Goal: Information Seeking & Learning: Understand process/instructions

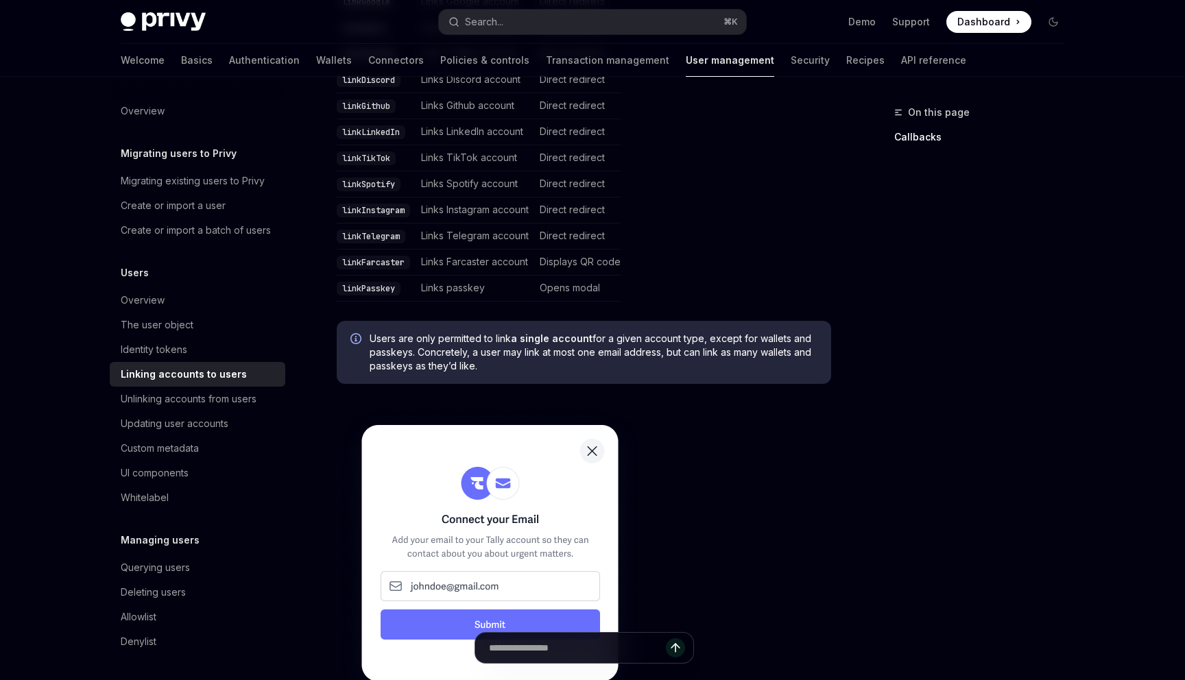
scroll to position [629, 0]
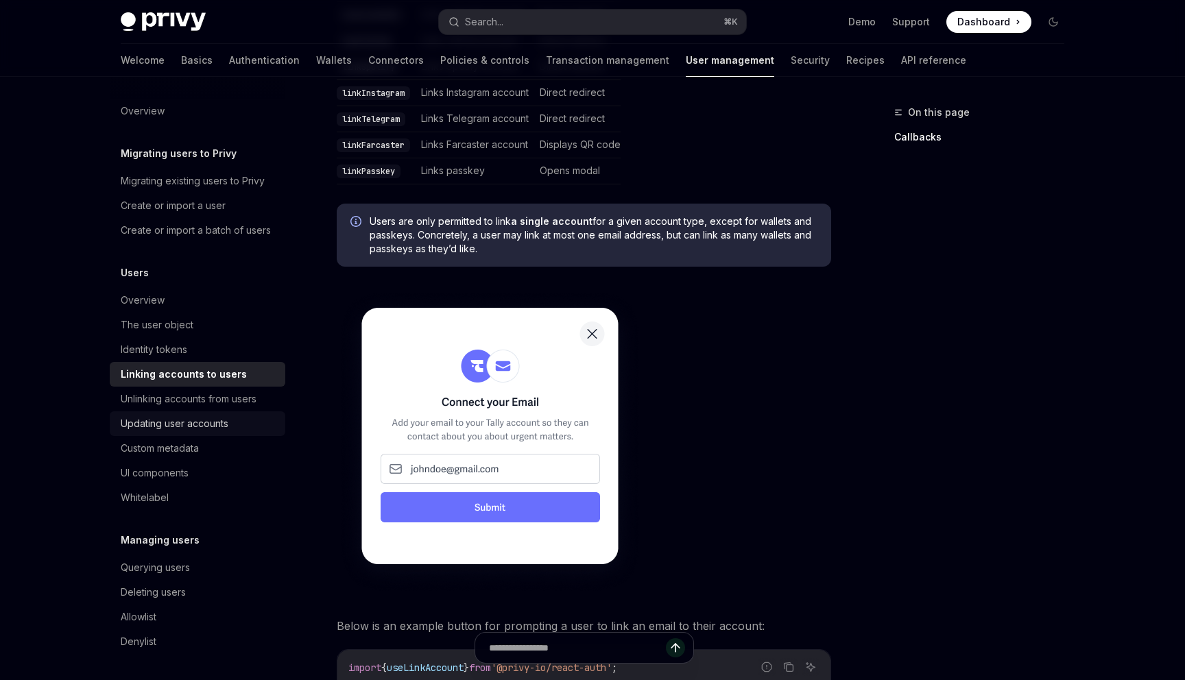
click at [234, 422] on div "Updating user accounts" at bounding box center [199, 424] width 156 height 16
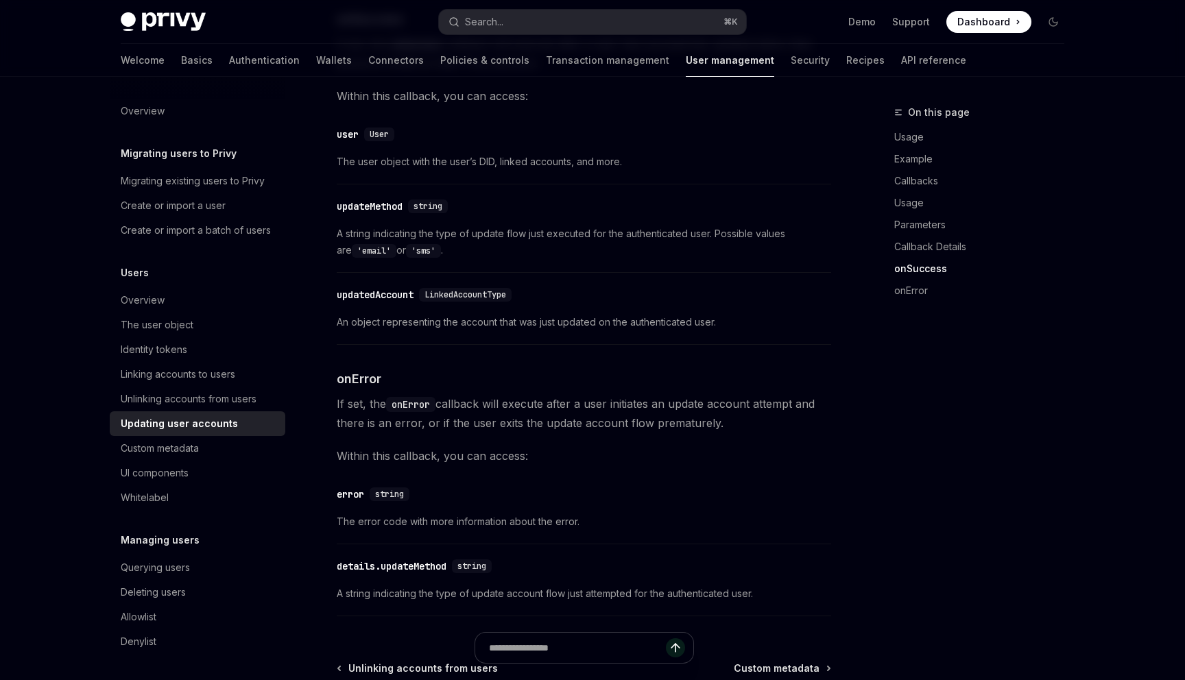
scroll to position [1898, 0]
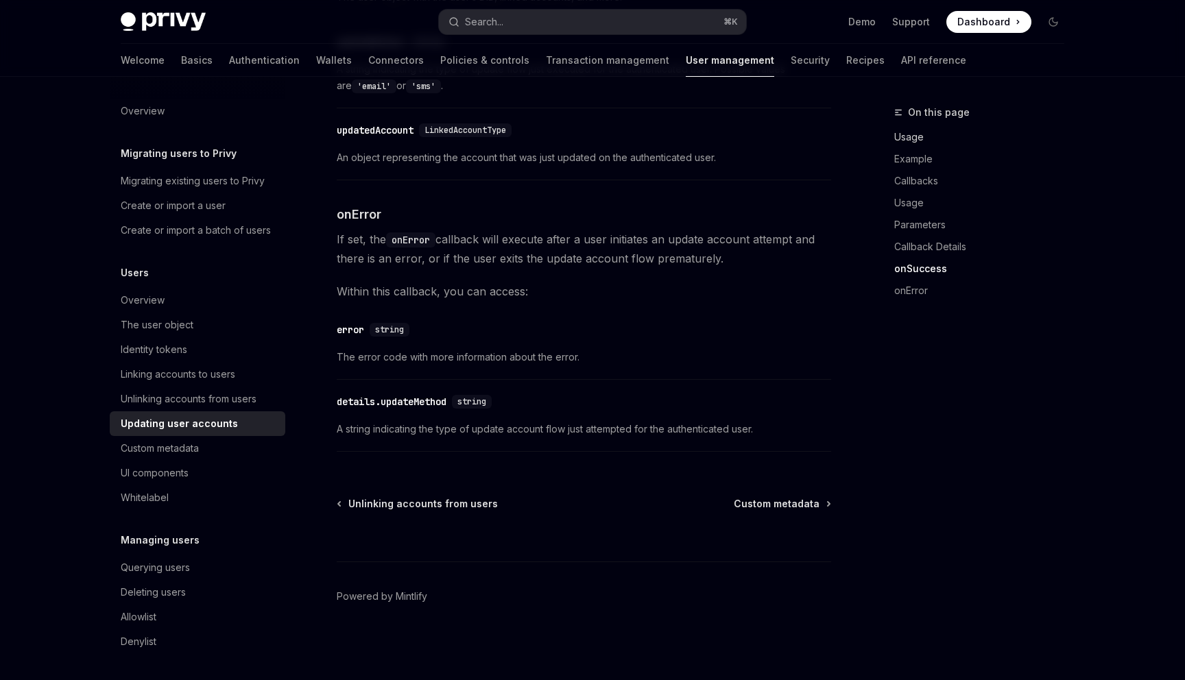
click at [904, 141] on link "Usage" at bounding box center [984, 137] width 181 height 22
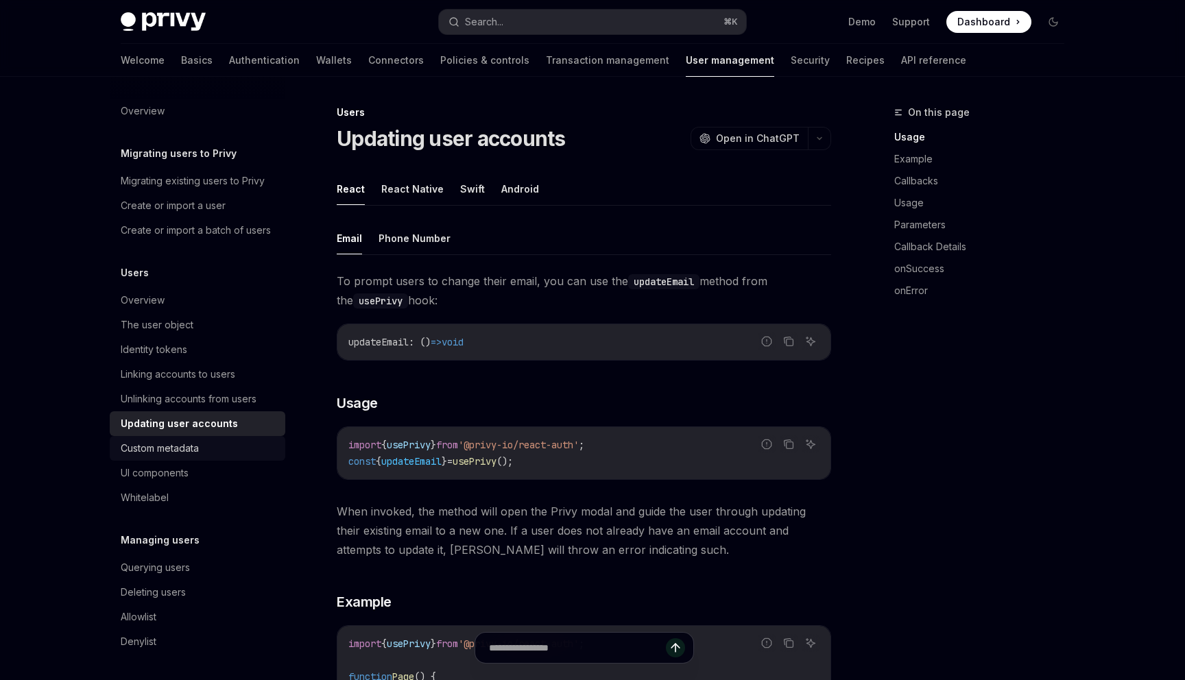
click at [202, 447] on div "Custom metadata" at bounding box center [199, 448] width 156 height 16
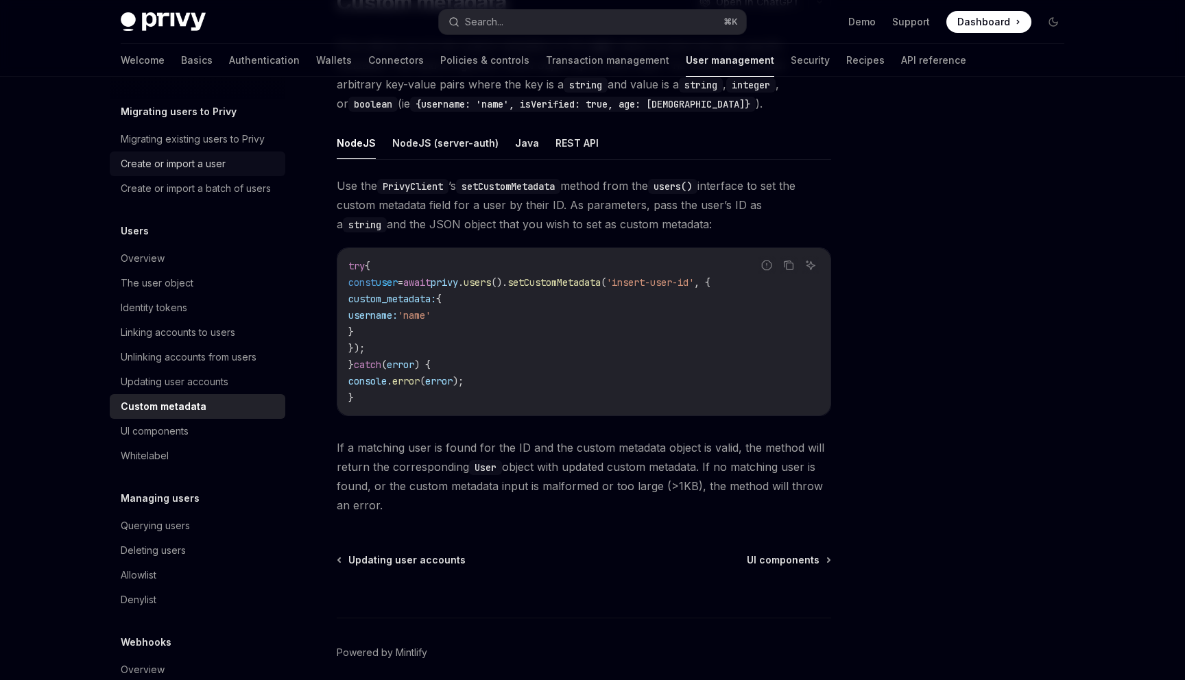
scroll to position [6, 0]
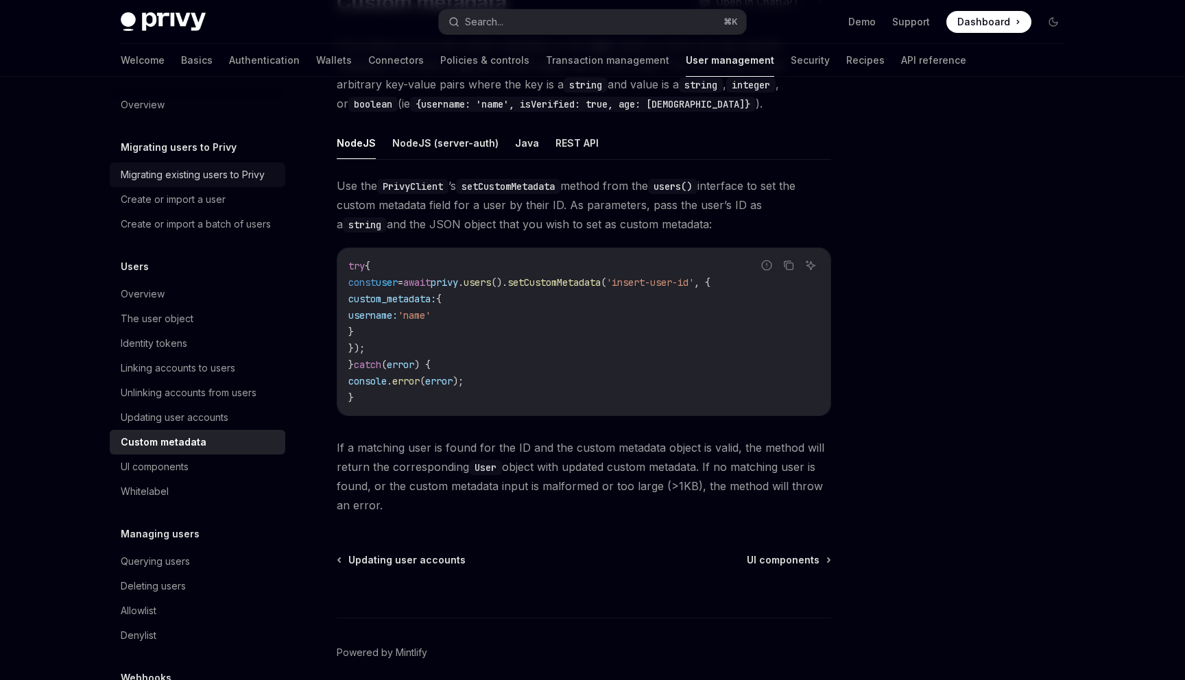
click at [232, 174] on div "Migrating existing users to Privy" at bounding box center [193, 175] width 144 height 16
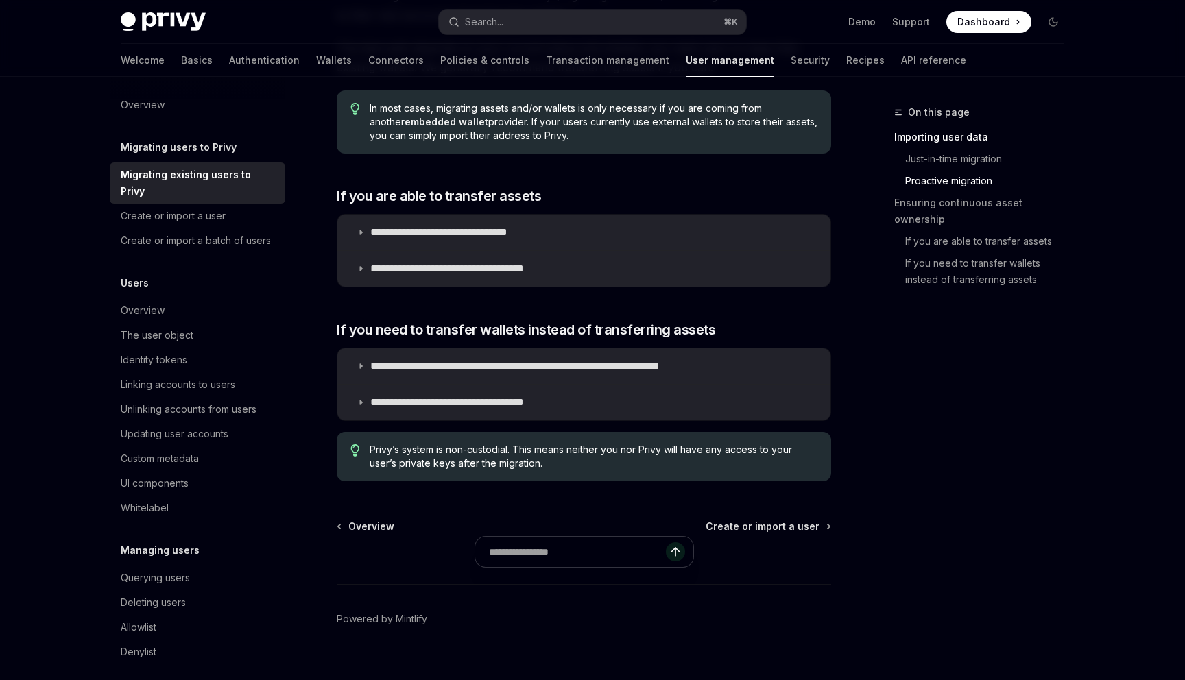
scroll to position [1596, 0]
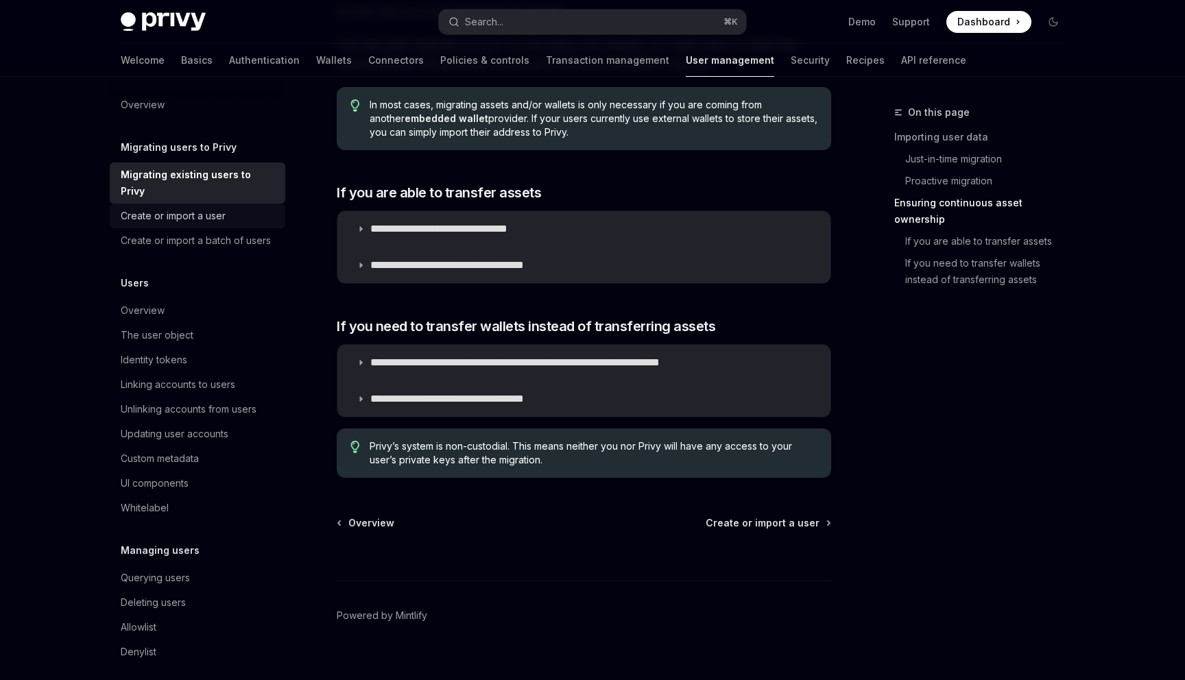
click at [252, 208] on div "Create or import a user" at bounding box center [199, 216] width 156 height 16
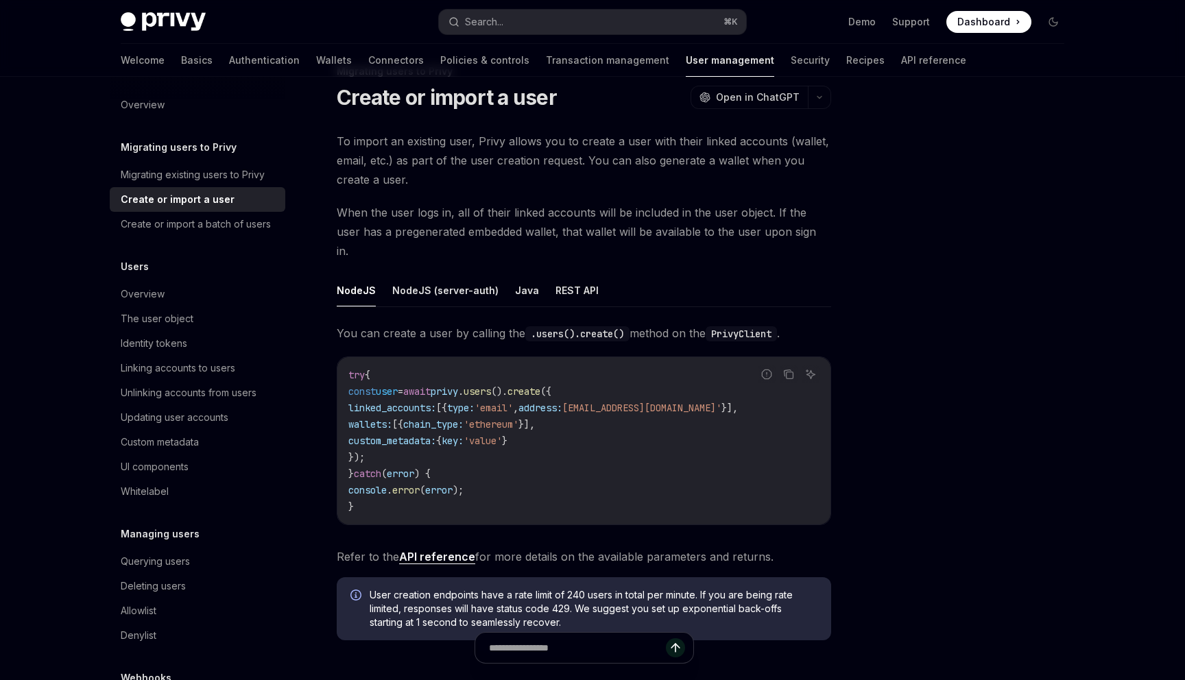
scroll to position [204, 0]
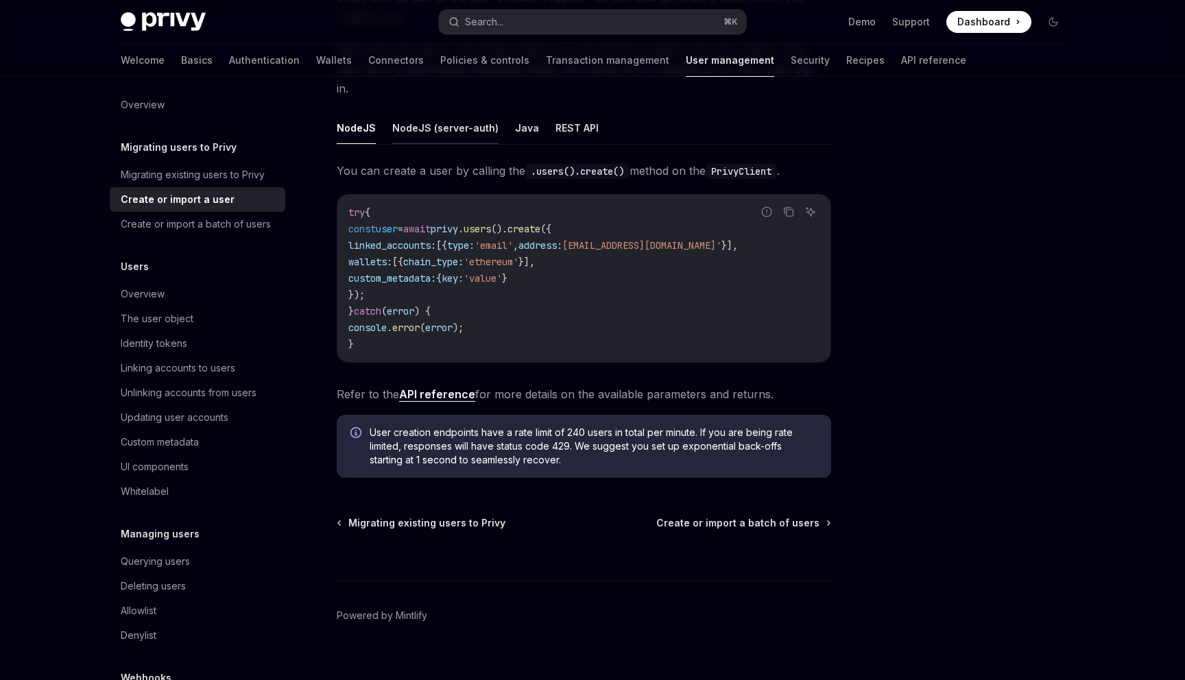
click at [479, 112] on button "NodeJS (server-auth)" at bounding box center [445, 128] width 106 height 32
type textarea "*"
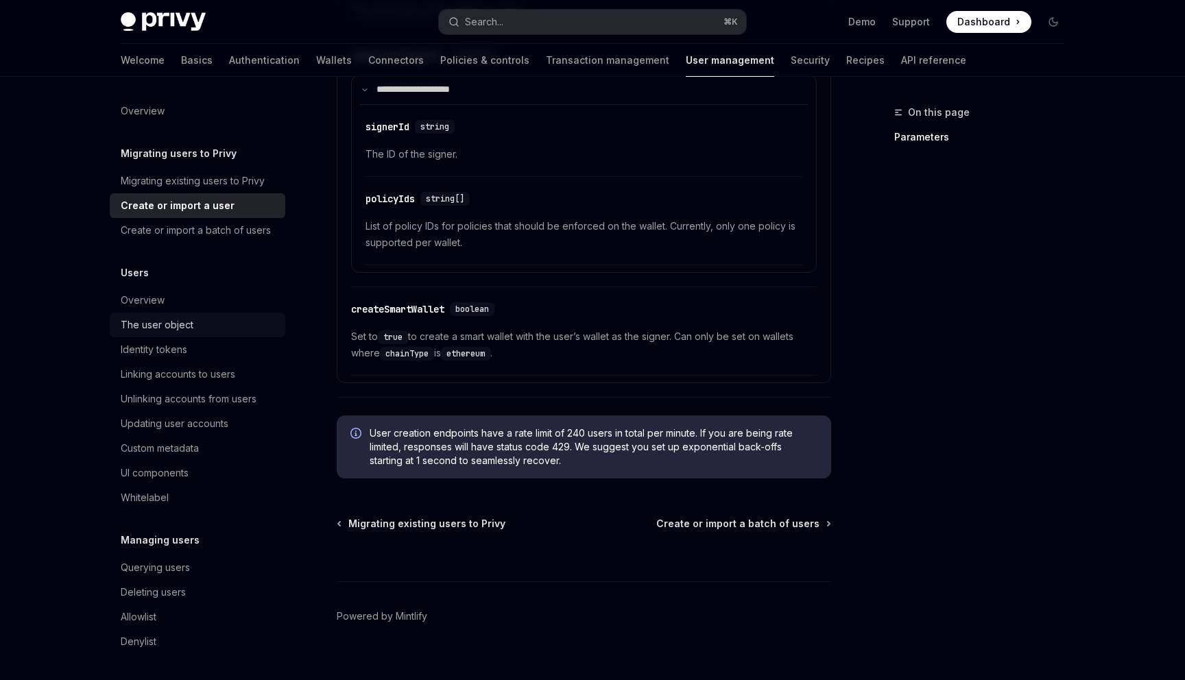
scroll to position [1183, 0]
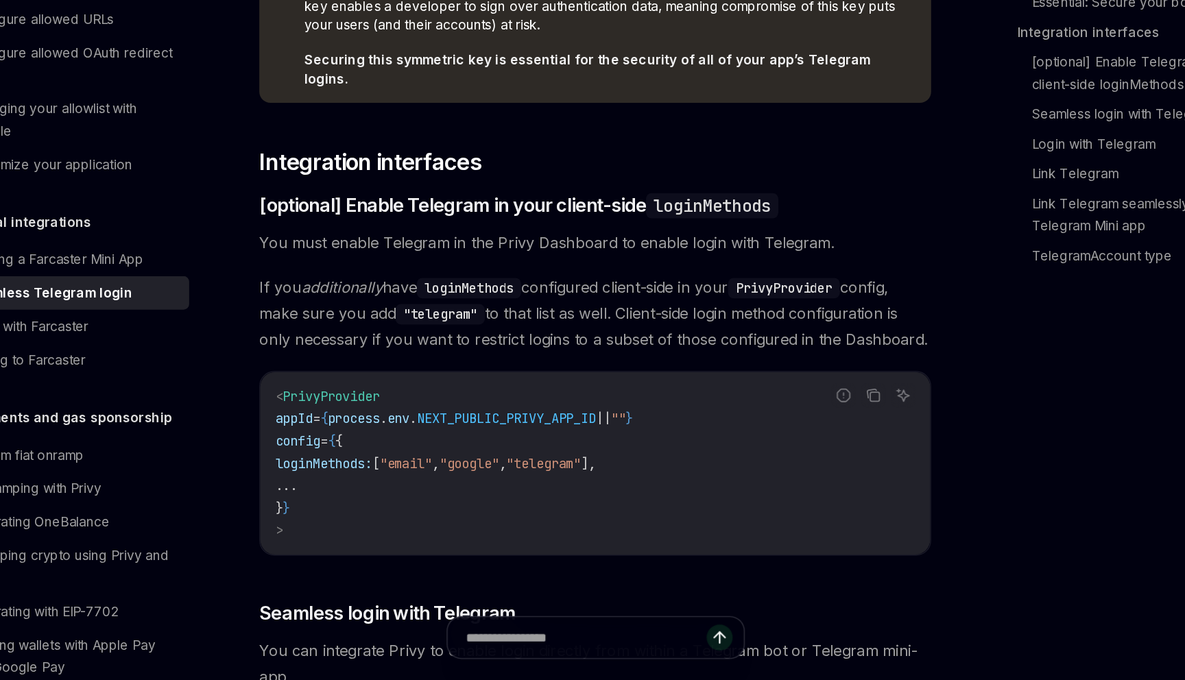
scroll to position [814, 0]
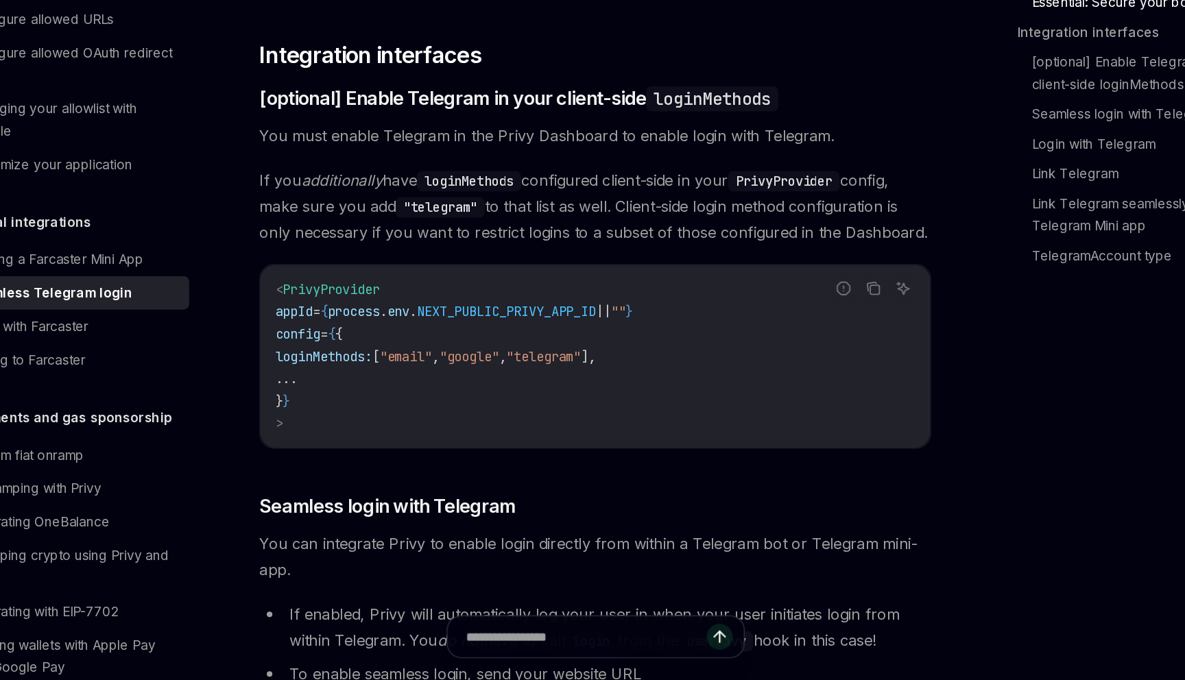
click at [573, 435] on span ""telegram"" at bounding box center [545, 441] width 55 height 12
copy span "telegram"
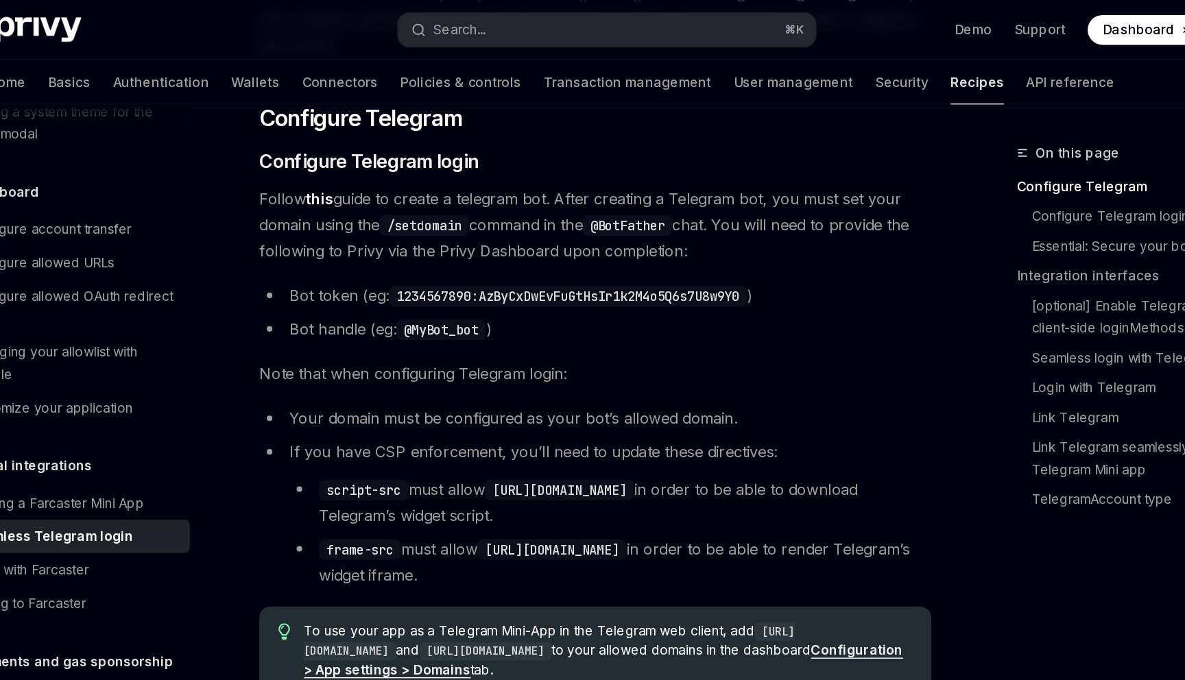
scroll to position [239, 0]
click at [395, 219] on li "Bot token (eg: 1234567890:AzByCxDwEvFuGtHsIr1k2M4o5Q6s7U8w9Y0 )" at bounding box center [584, 217] width 494 height 19
click at [371, 215] on li "Bot token (eg: 1234567890:AzByCxDwEvFuGtHsIr1k2M4o5Q6s7U8w9Y0 )" at bounding box center [584, 217] width 494 height 19
copy li "Bot token"
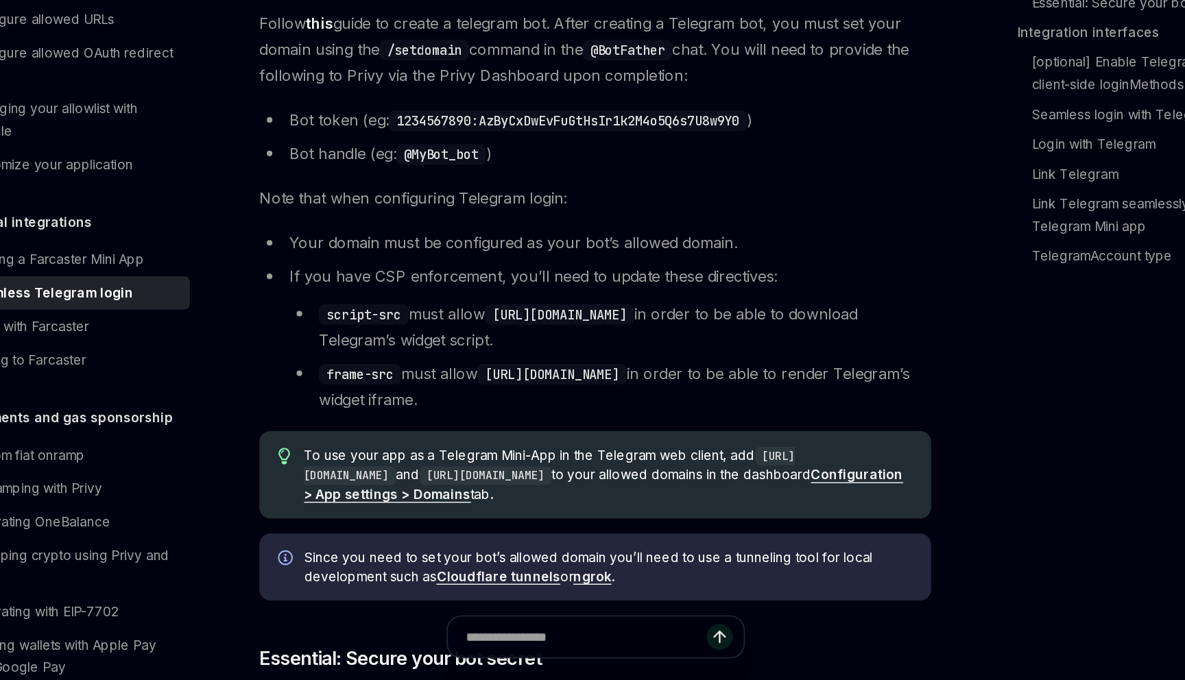
scroll to position [283, 0]
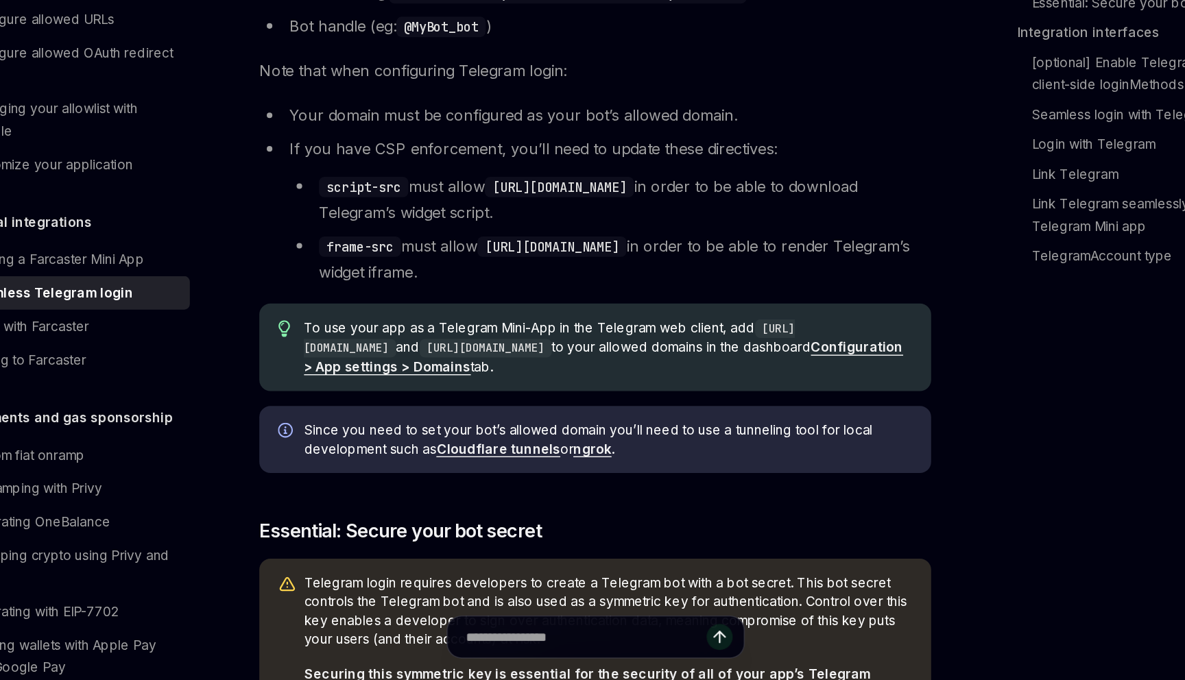
click at [555, 447] on link "Configuration > App settings > Domains" at bounding box center [590, 442] width 441 height 27
click at [387, 434] on code "http://web.telegram.org" at bounding box center [550, 428] width 361 height 28
click at [483, 433] on code "http://web.telegram.org" at bounding box center [550, 428] width 361 height 28
copy code "http://web.telegram.org"
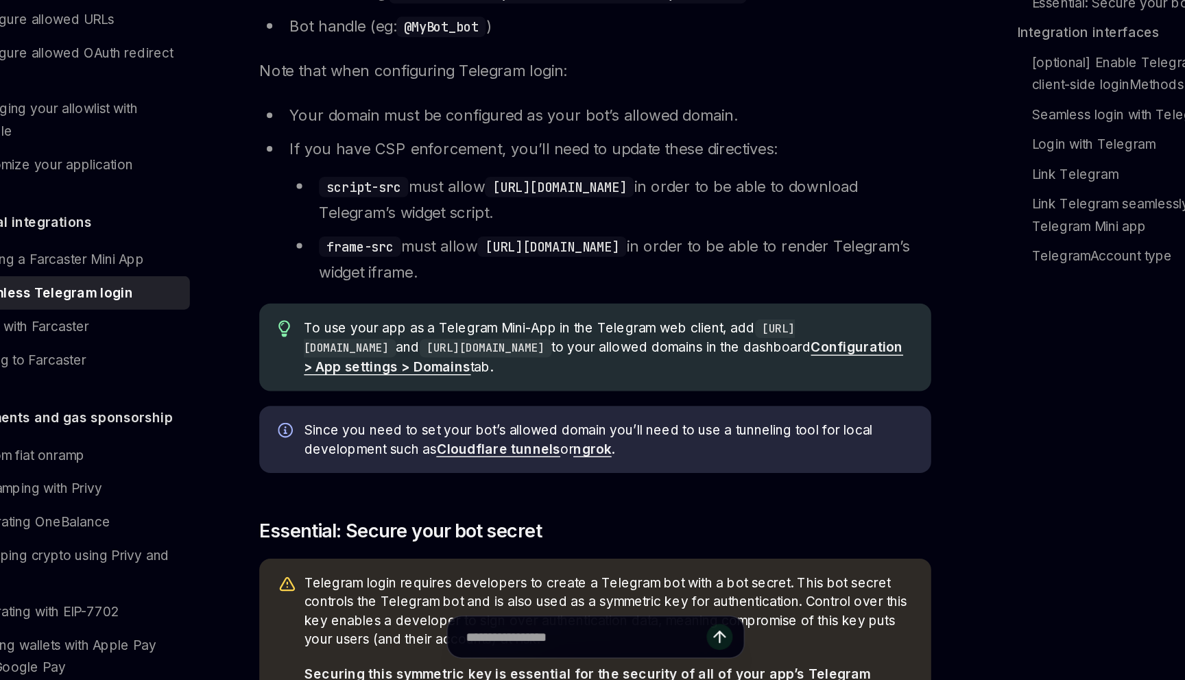
click at [548, 436] on code "https://web.telegram.org" at bounding box center [503, 436] width 97 height 14
click at [535, 433] on code "https://web.telegram.org" at bounding box center [503, 436] width 97 height 14
click at [481, 433] on code "http://web.telegram.org" at bounding box center [550, 428] width 361 height 28
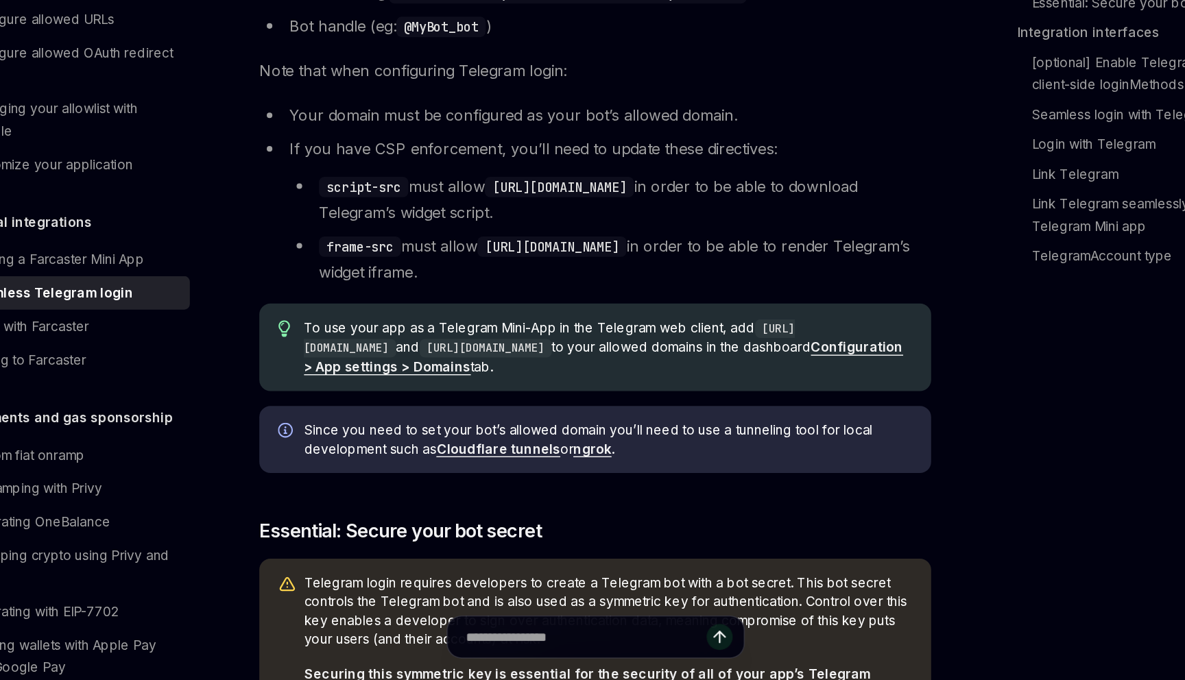
click at [385, 434] on code "http://web.telegram.org" at bounding box center [550, 428] width 361 height 28
copy code "http://web.telegram.org"
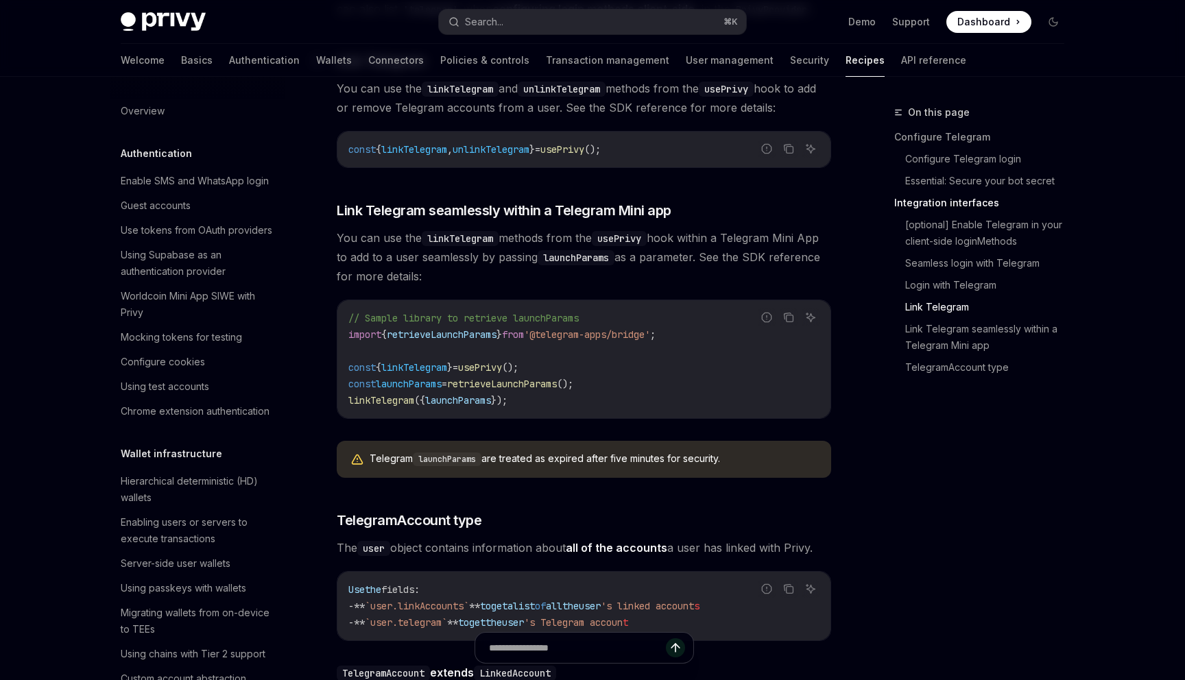
scroll to position [1920, 0]
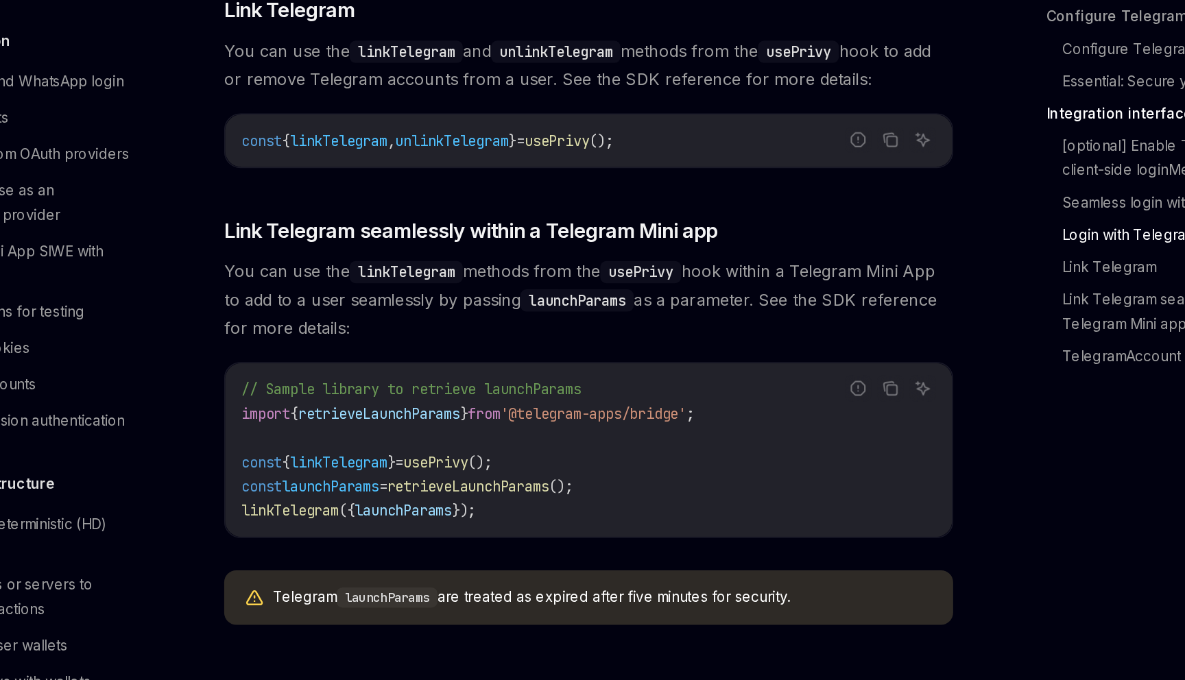
click at [409, 466] on span "linkTelegram" at bounding box center [381, 472] width 66 height 12
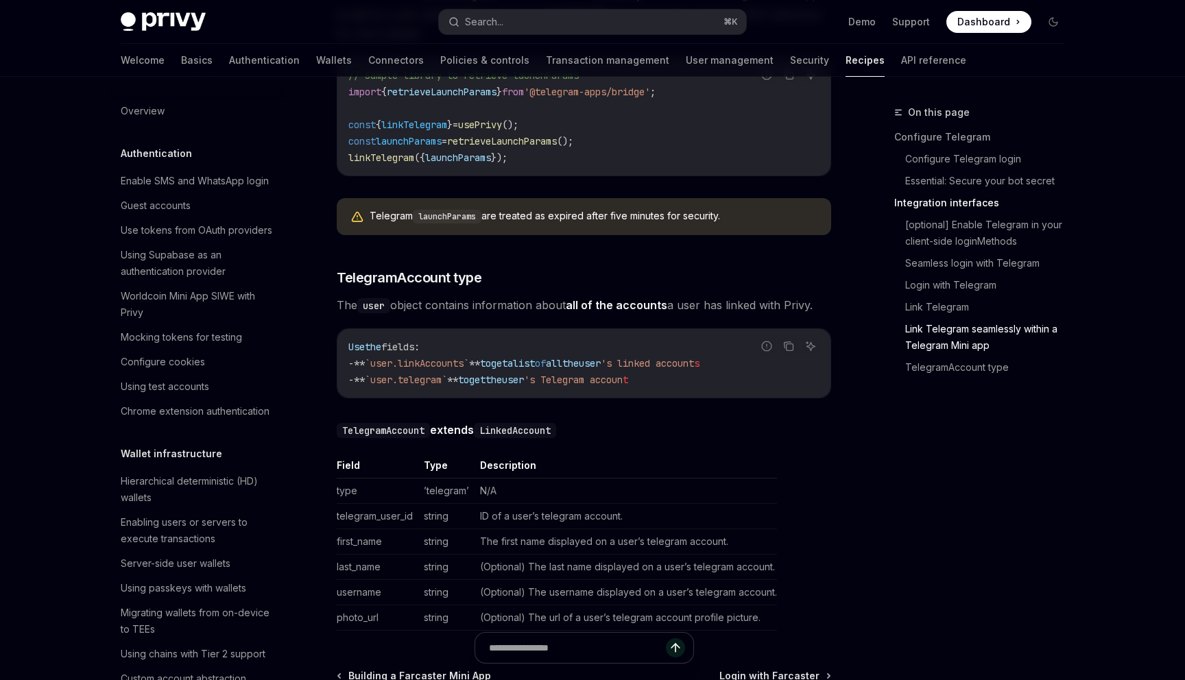
scroll to position [831, 0]
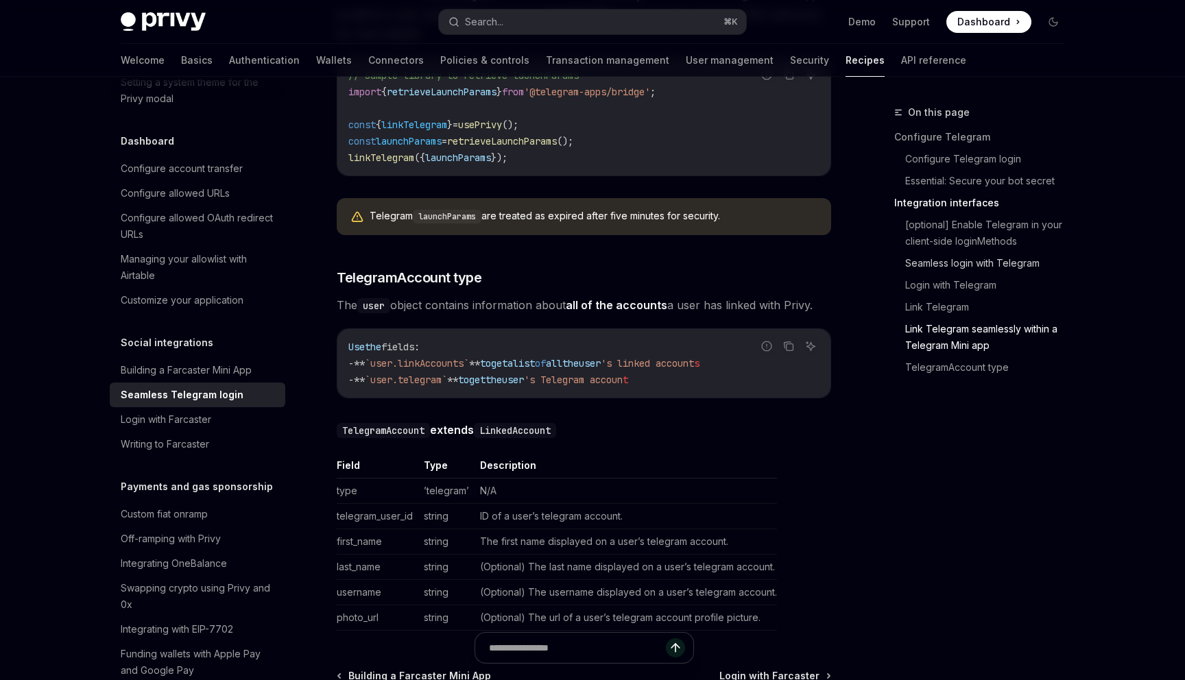
click at [930, 254] on link "Seamless login with Telegram" at bounding box center [984, 263] width 181 height 22
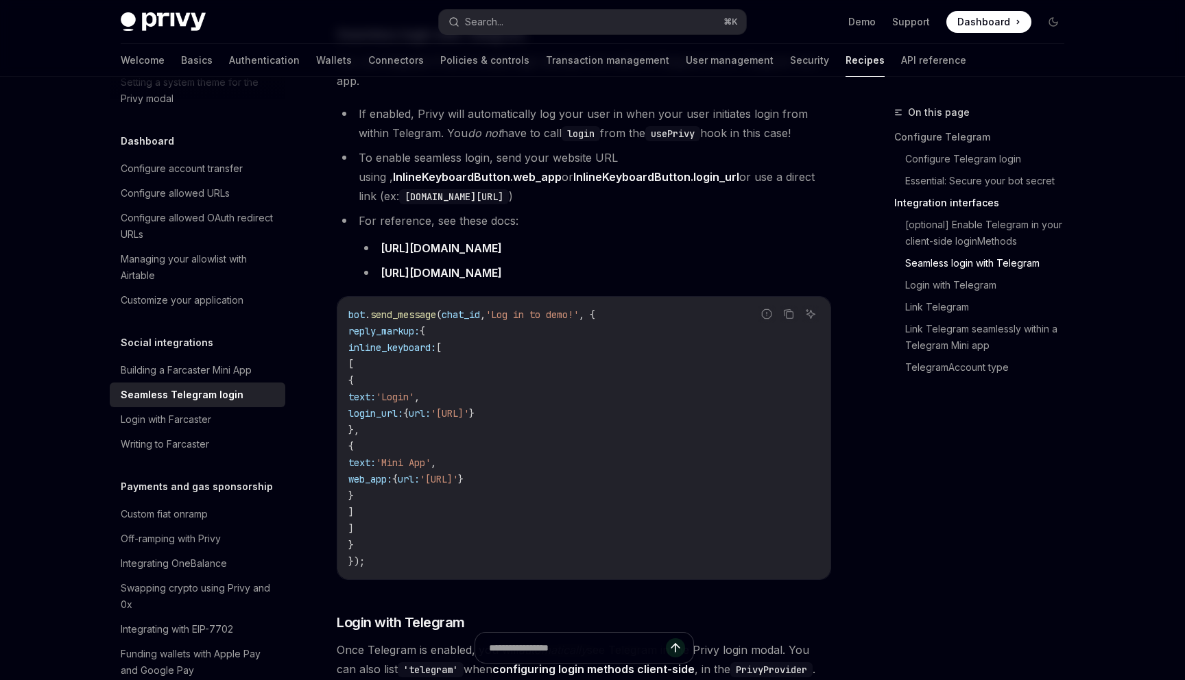
click at [930, 260] on link "Seamless login with Telegram" at bounding box center [984, 263] width 181 height 22
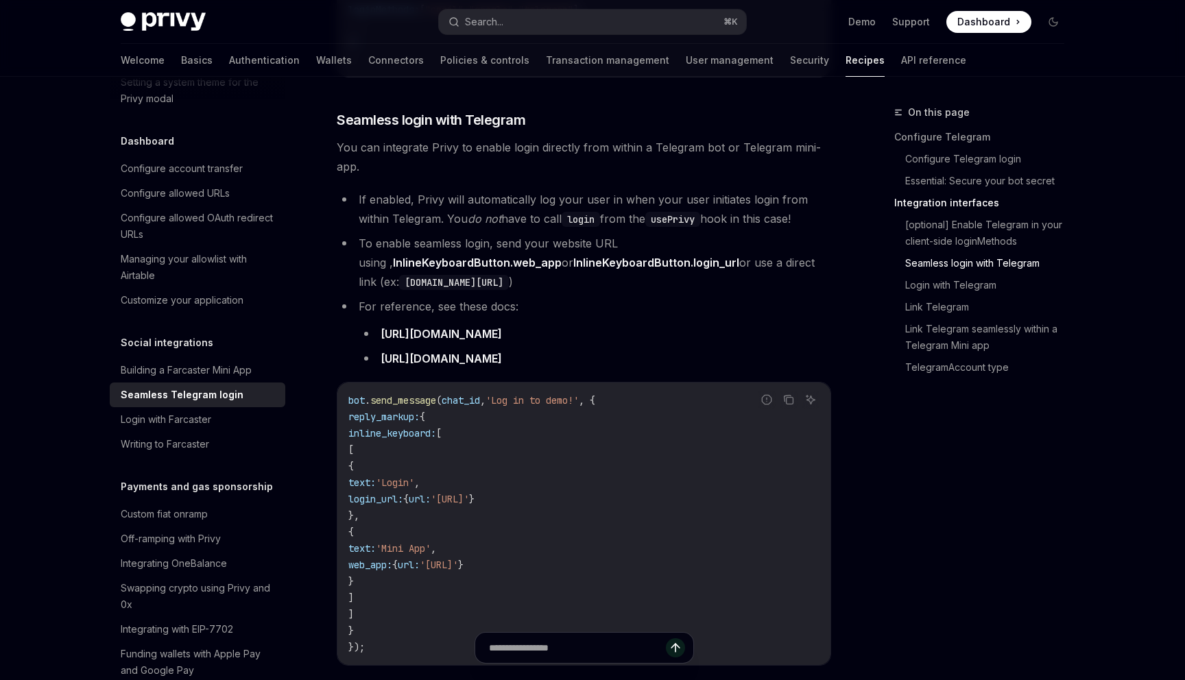
click at [930, 260] on link "Seamless login with Telegram" at bounding box center [984, 263] width 181 height 22
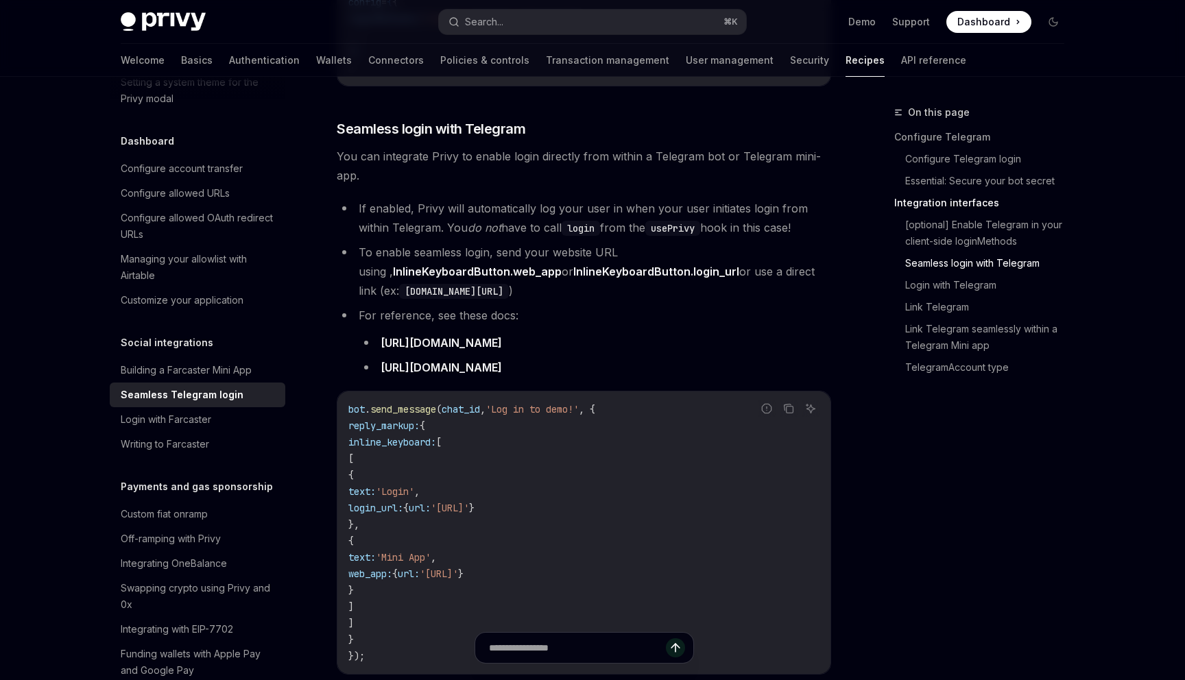
click at [930, 260] on link "Seamless login with Telegram" at bounding box center [984, 263] width 181 height 22
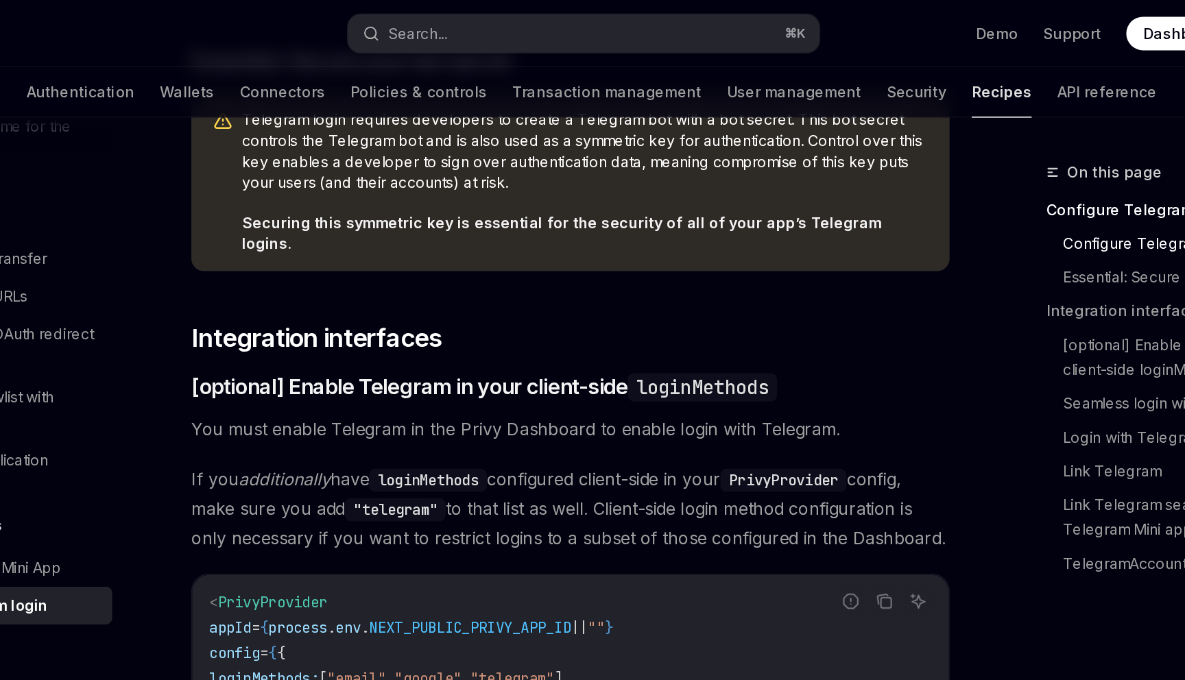
scroll to position [570, 0]
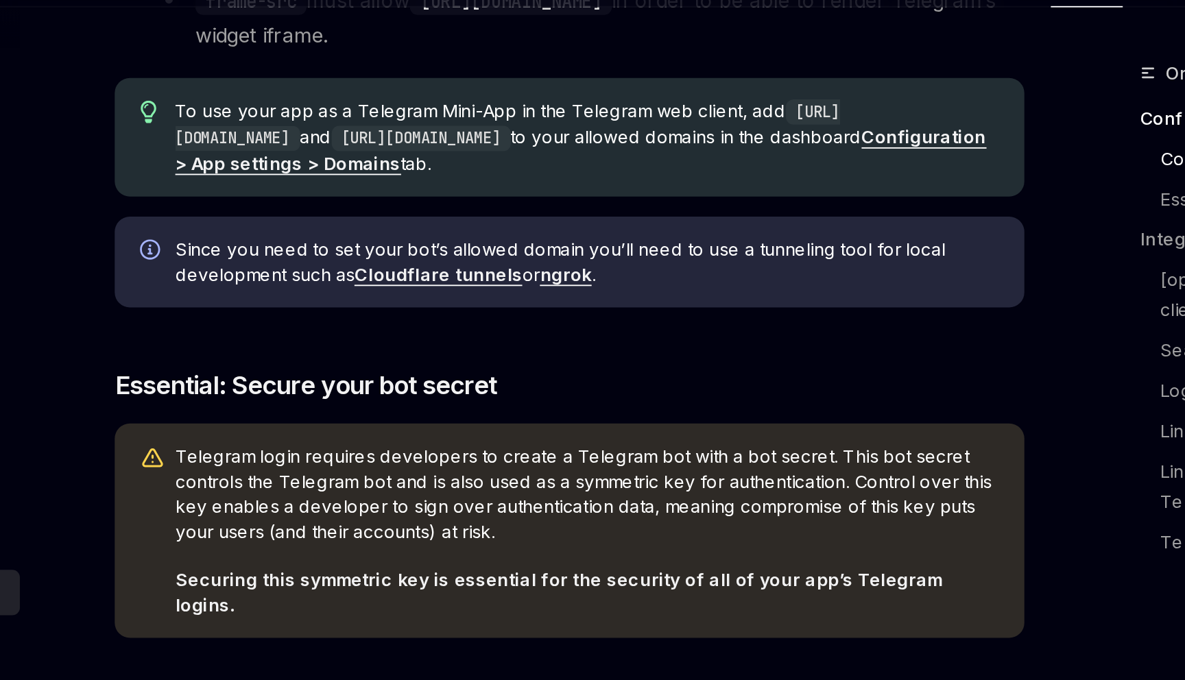
click at [567, 162] on link "Configuration > App settings > Domains" at bounding box center [590, 154] width 441 height 27
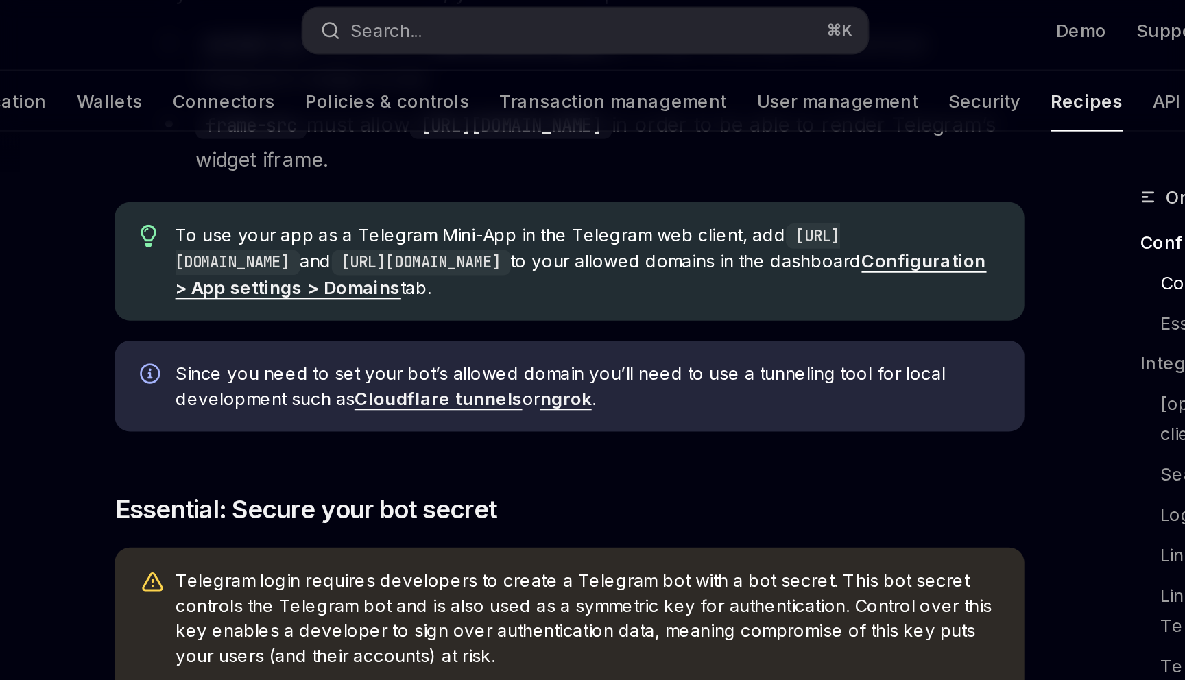
scroll to position [426, 0]
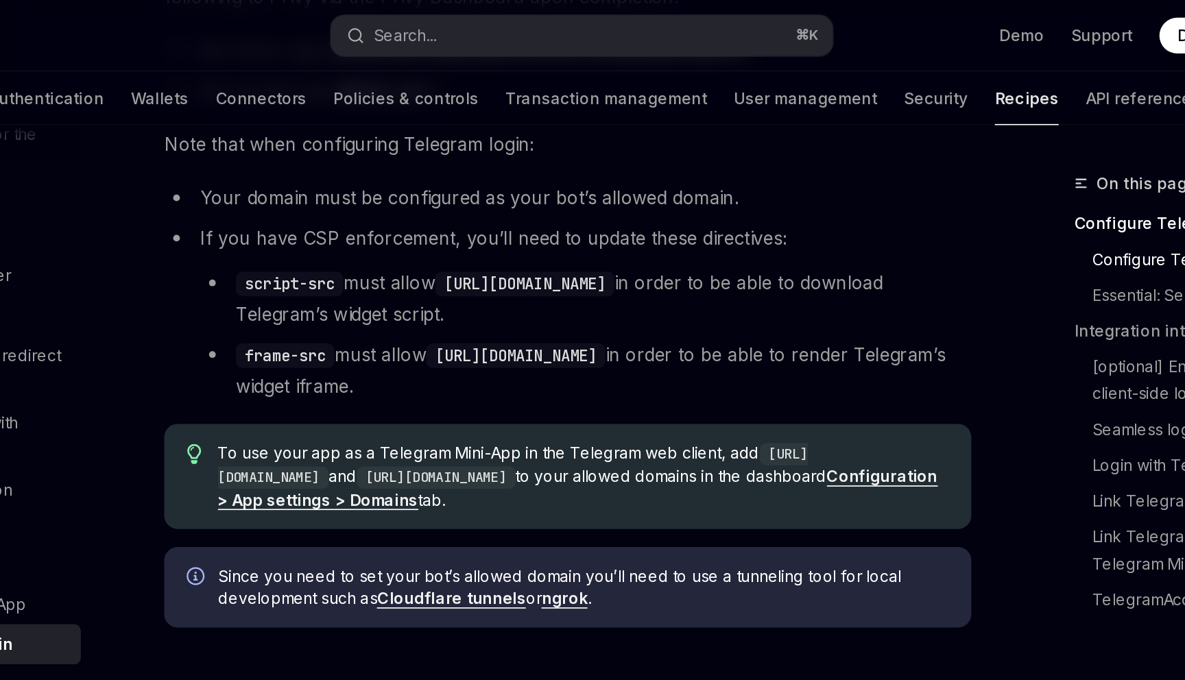
click at [526, 219] on code "https://oauth.telegram.org" at bounding box center [552, 217] width 110 height 15
click at [607, 218] on code "https://oauth.telegram.org" at bounding box center [552, 217] width 110 height 15
copy code "https://oauth.telegram.org"
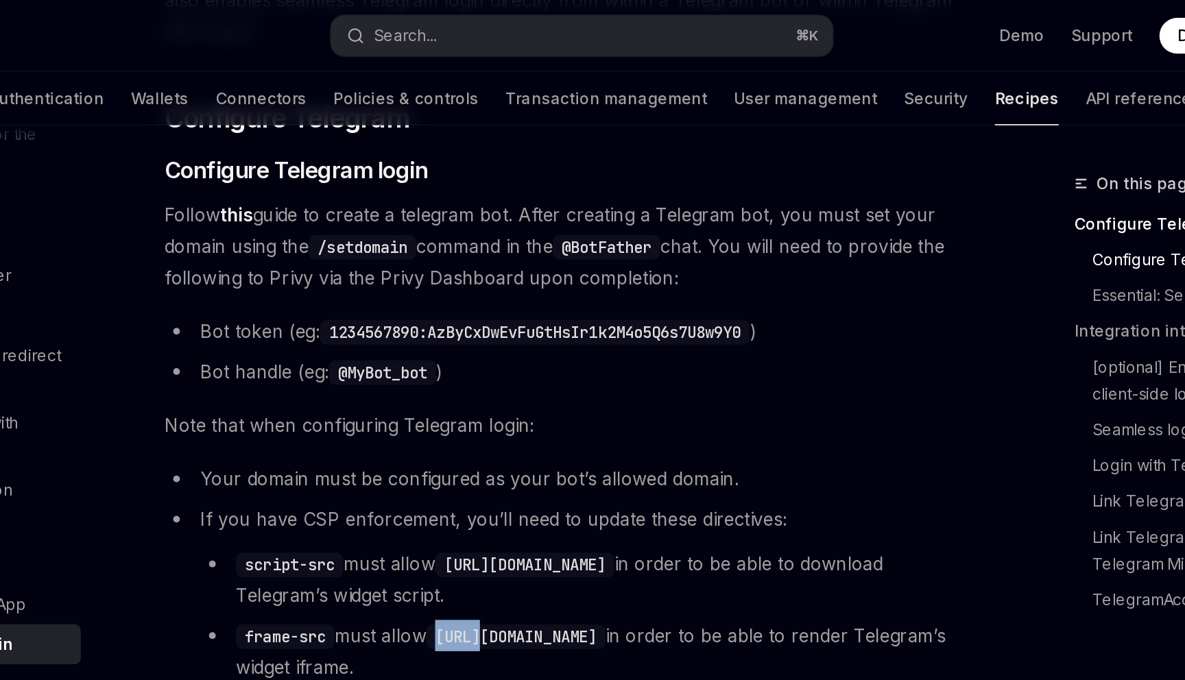
scroll to position [243, 0]
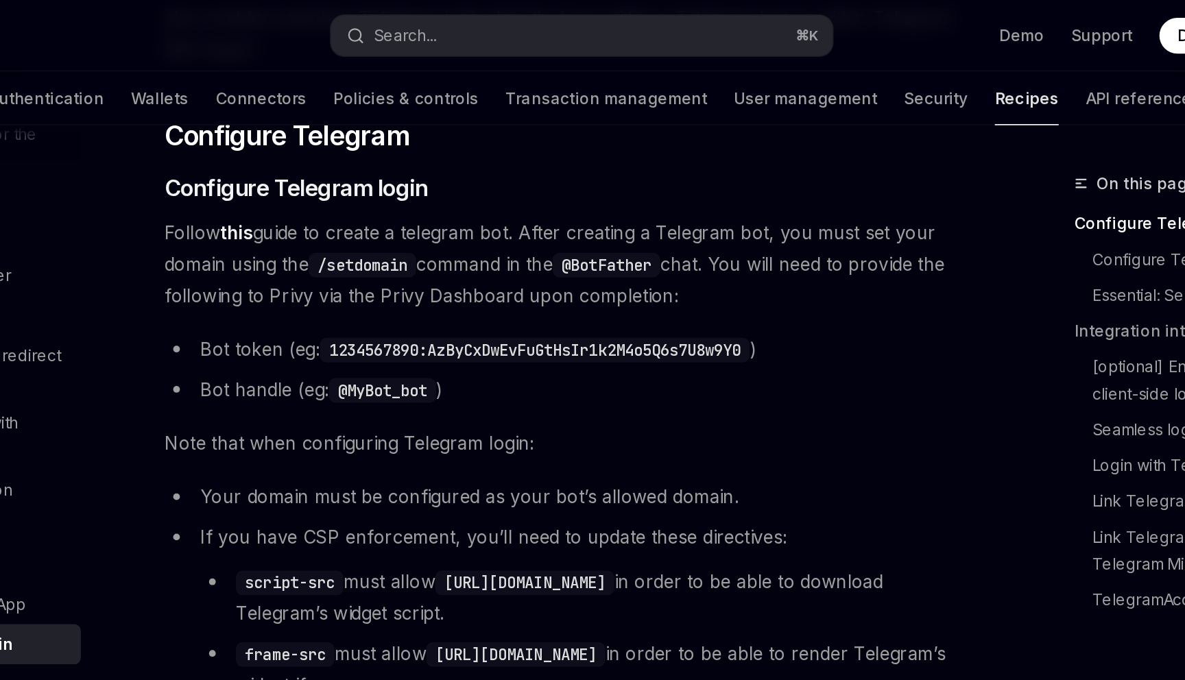
click at [478, 162] on code "/setdomain" at bounding box center [458, 162] width 66 height 15
click at [435, 156] on code "/setdomain" at bounding box center [458, 162] width 66 height 15
copy code "/setdomain"
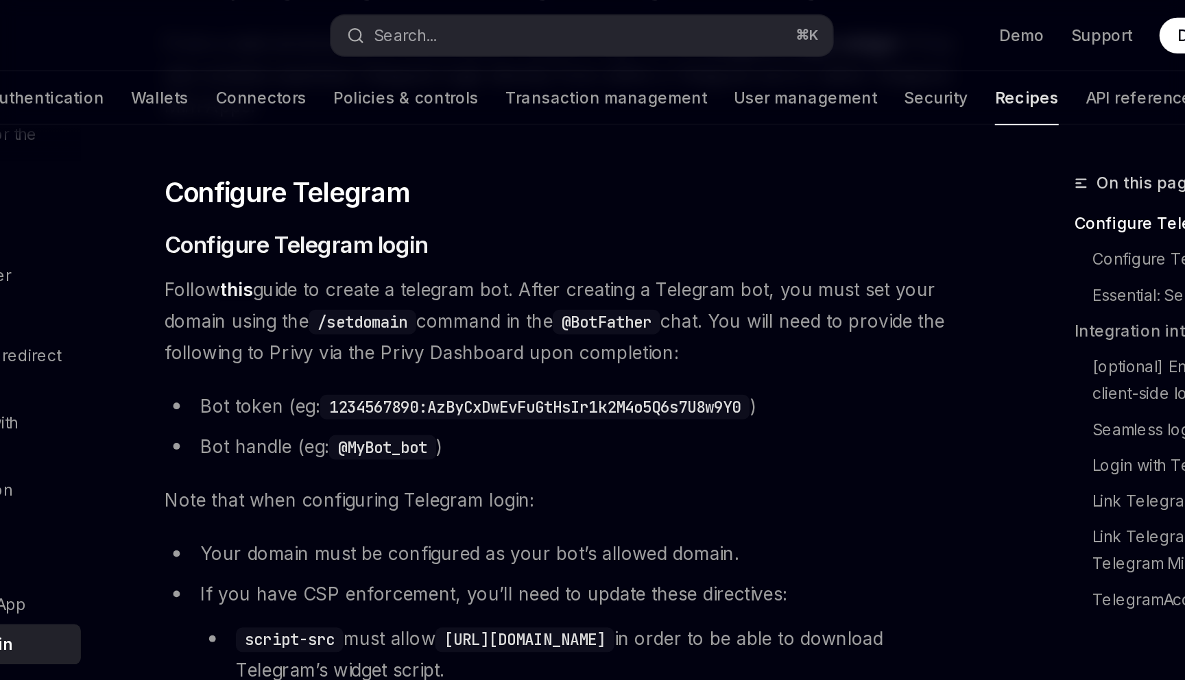
scroll to position [201, 0]
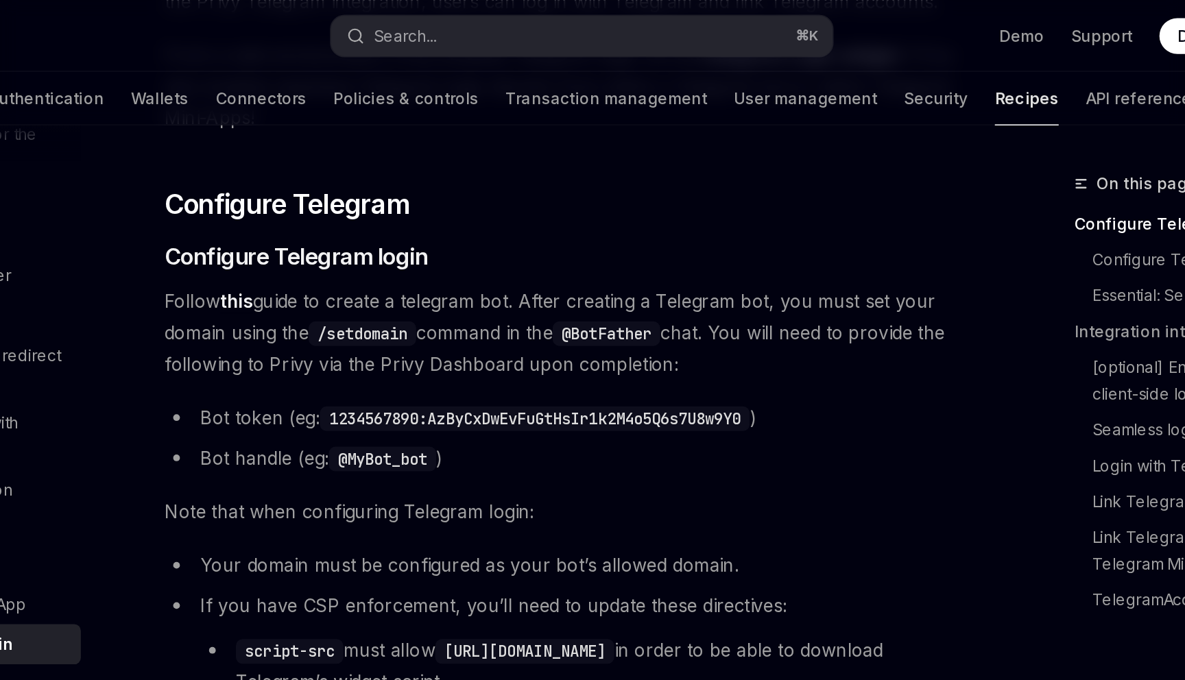
click at [676, 175] on span "Follow this guide to create a telegram bot. After creating a Telegram bot, you …" at bounding box center [584, 204] width 494 height 58
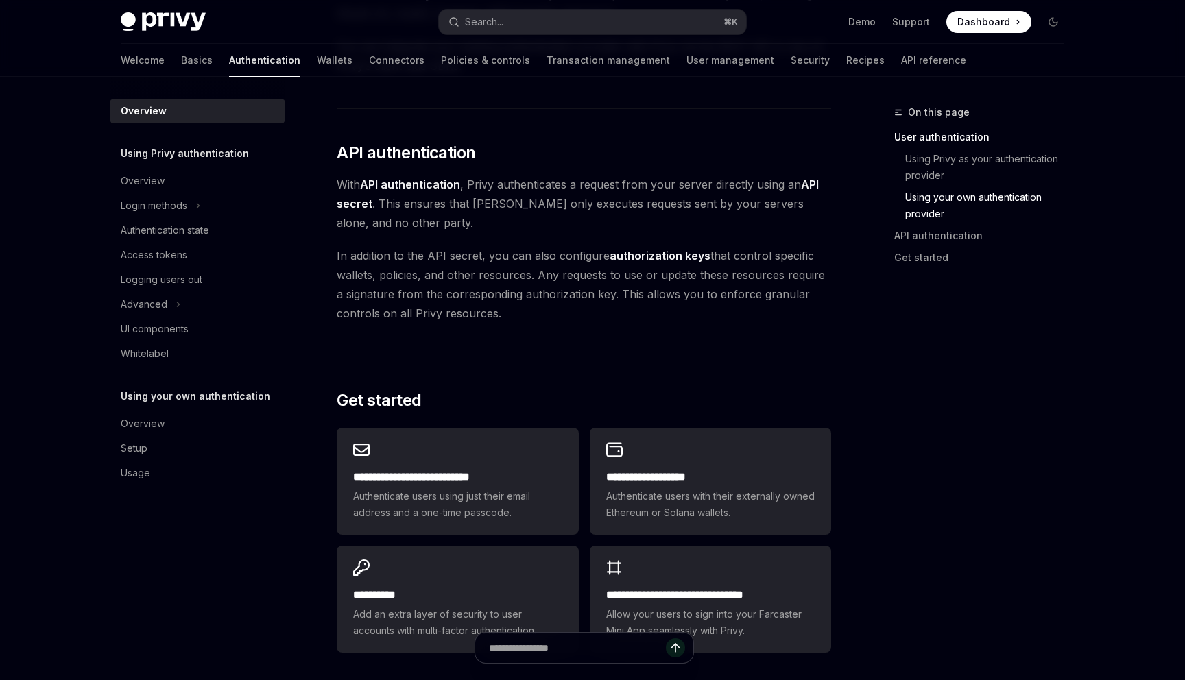
scroll to position [1059, 0]
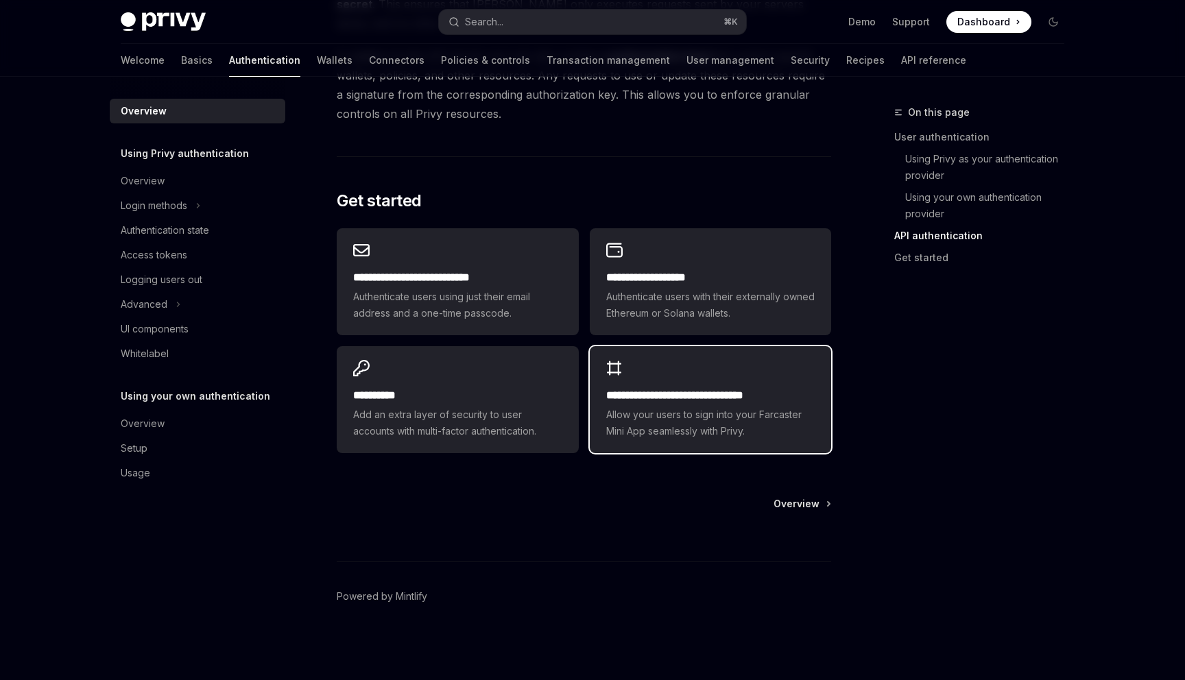
click at [734, 360] on div "**********" at bounding box center [710, 399] width 241 height 107
type textarea "*"
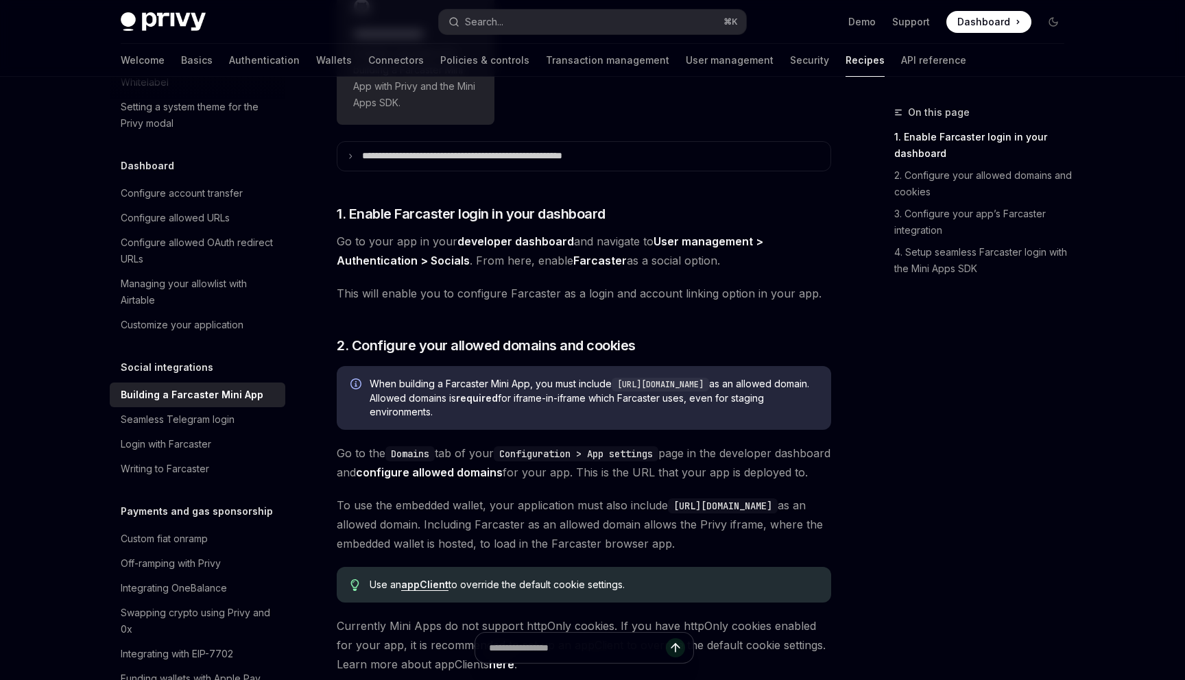
scroll to position [267, 0]
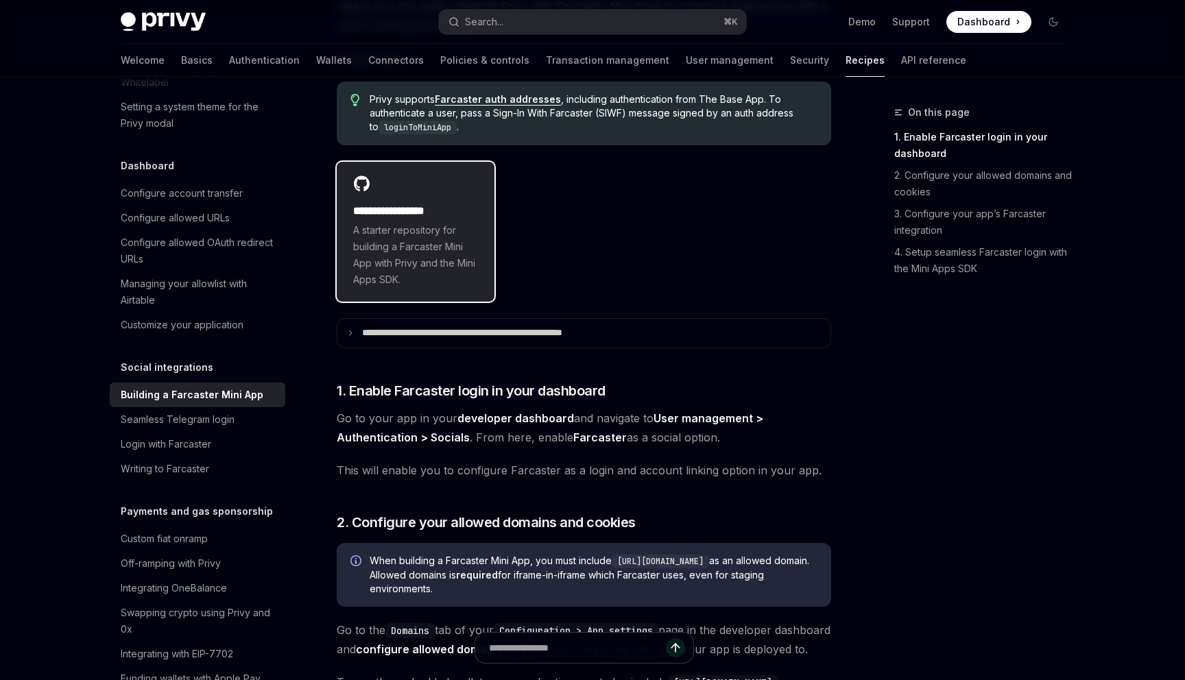
click at [448, 242] on span "A starter repository for building a Farcaster Mini App with Privy and the Mini …" at bounding box center [415, 255] width 125 height 66
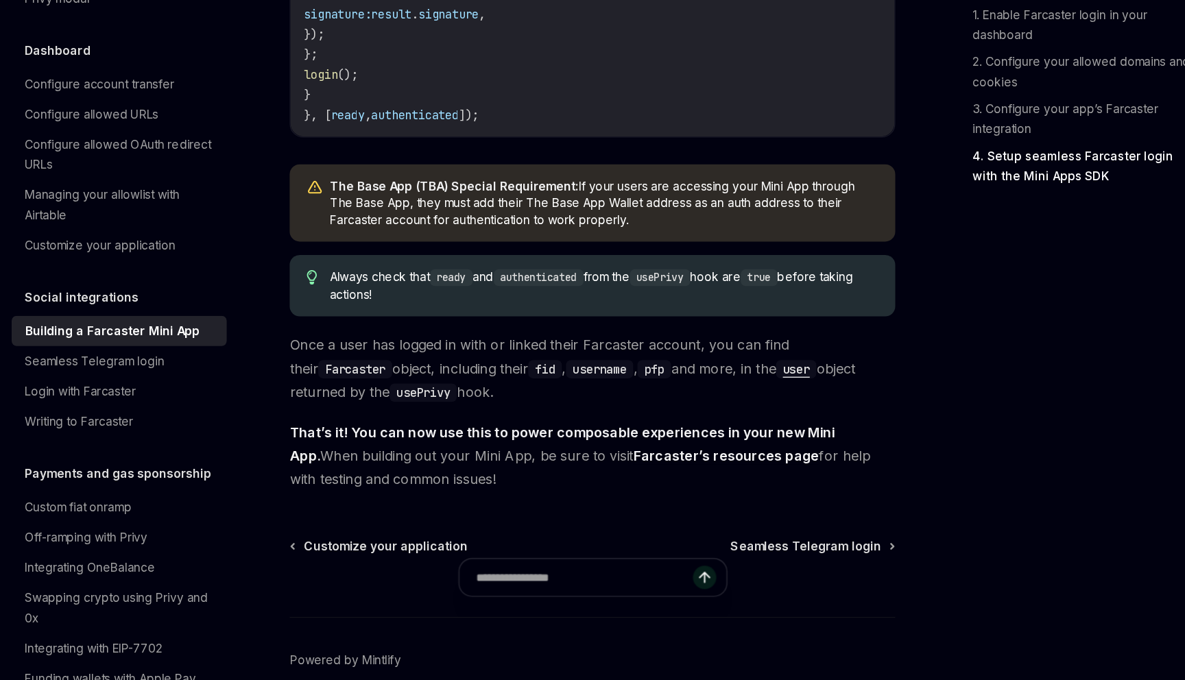
scroll to position [2067, 0]
